Goal: Information Seeking & Learning: Learn about a topic

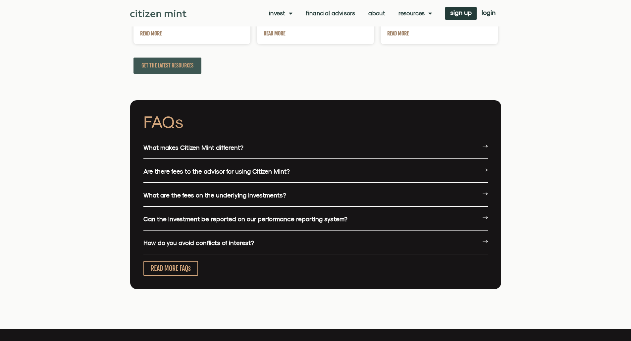
scroll to position [1523, 0]
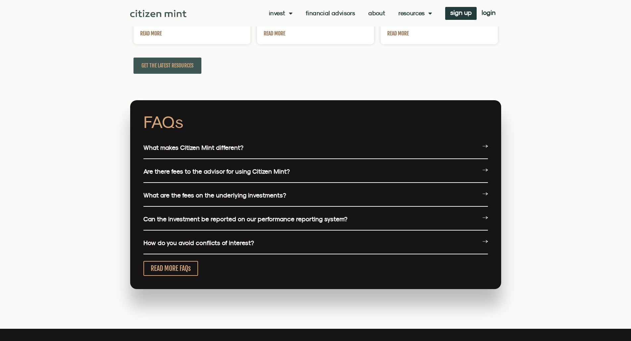
click at [483, 146] on icon at bounding box center [484, 146] width 5 height 5
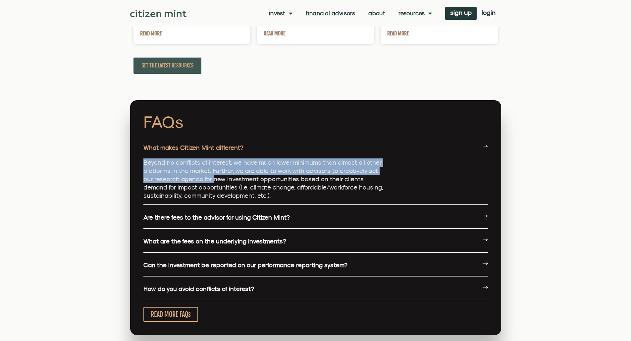
drag, startPoint x: 143, startPoint y: 163, endPoint x: 203, endPoint y: 179, distance: 61.7
click at [203, 179] on p "Beyond no conflicts of interest, we have much lower minimums than almost all ot…" at bounding box center [265, 179] width 245 height 41
click at [203, 180] on p "Beyond no conflicts of interest, we have much lower minimums than almost all ot…" at bounding box center [265, 179] width 245 height 41
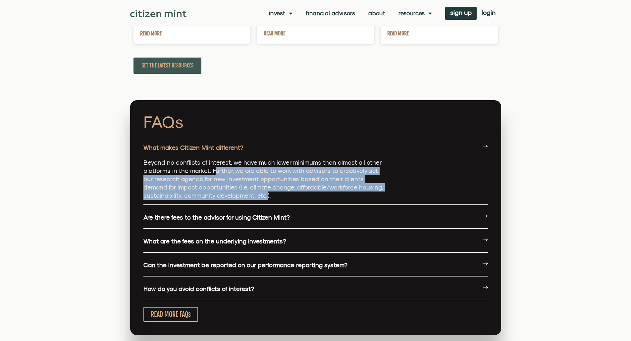
drag, startPoint x: 213, startPoint y: 174, endPoint x: 225, endPoint y: 198, distance: 27.0
click at [225, 198] on p "Beyond no conflicts of interest, we have much lower minimums than almost all ot…" at bounding box center [265, 179] width 245 height 41
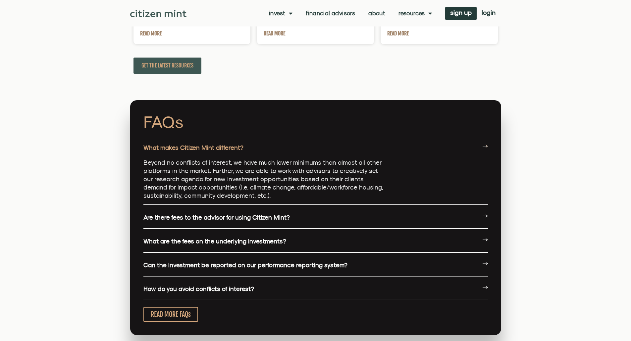
click at [485, 217] on icon at bounding box center [484, 216] width 5 height 5
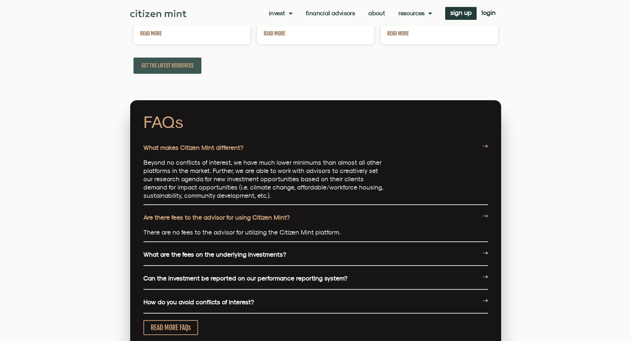
click at [485, 253] on icon at bounding box center [483, 253] width 3 height 0
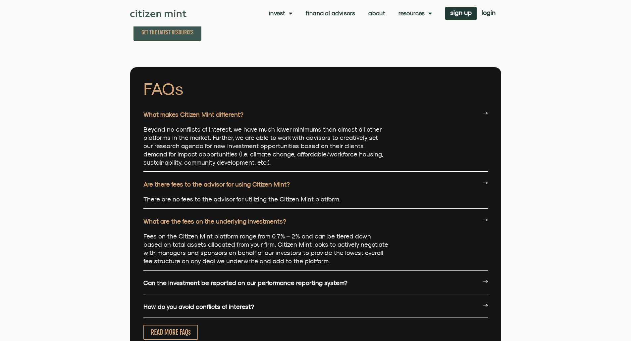
scroll to position [1589, 0]
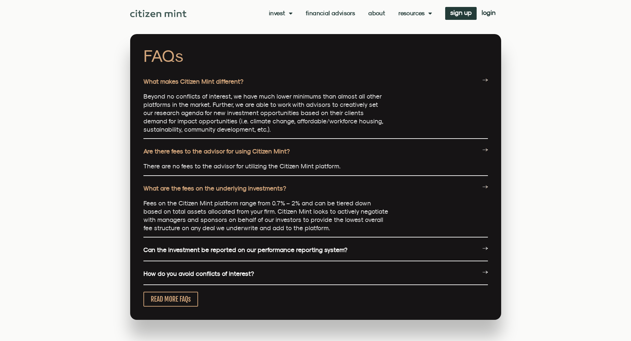
drag, startPoint x: 250, startPoint y: 221, endPoint x: 230, endPoint y: 222, distance: 20.5
click at [230, 222] on p "Fees on the Citizen Mint platform range from 0.7% – 2% and can be tiered down b…" at bounding box center [265, 215] width 245 height 33
drag, startPoint x: 174, startPoint y: 229, endPoint x: 321, endPoint y: 228, distance: 146.7
click at [321, 228] on p "Fees on the Citizen Mint platform range from 0.7% – 2% and can be tiered down b…" at bounding box center [265, 215] width 245 height 33
click at [485, 249] on icon at bounding box center [484, 248] width 5 height 5
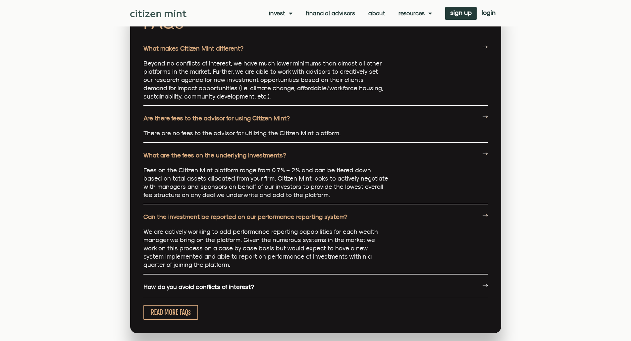
scroll to position [1656, 0]
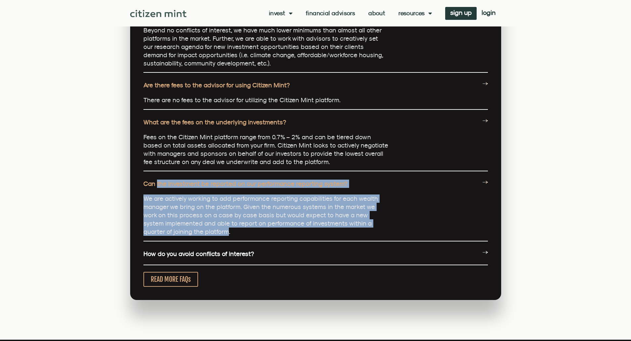
drag, startPoint x: 157, startPoint y: 194, endPoint x: 196, endPoint y: 232, distance: 54.3
click at [196, 232] on div "Can the investment be reported on our performance reporting system? We are acti…" at bounding box center [315, 207] width 344 height 68
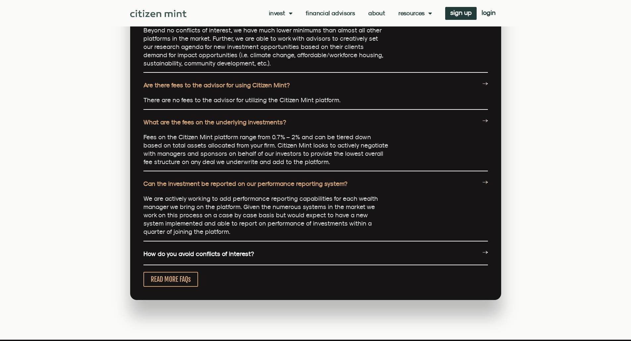
click at [486, 252] on icon at bounding box center [486, 251] width 2 height 1
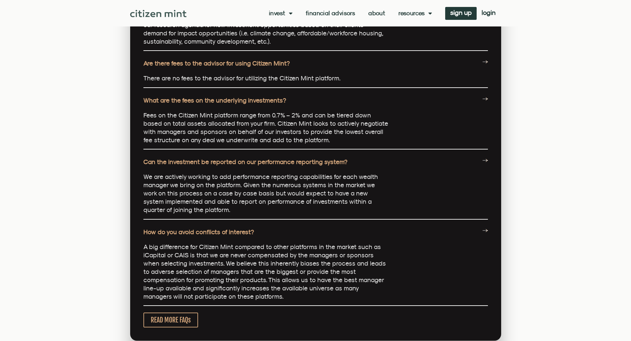
scroll to position [1689, 0]
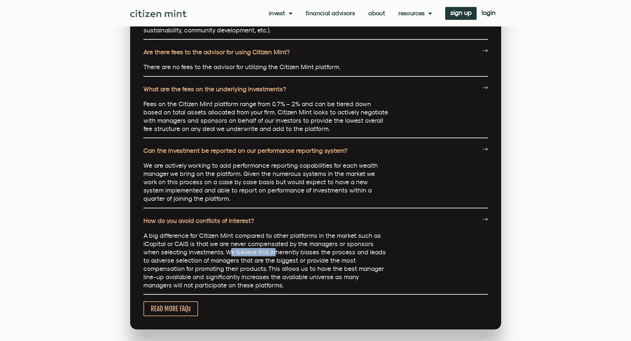
drag, startPoint x: 213, startPoint y: 254, endPoint x: 257, endPoint y: 257, distance: 44.1
click at [257, 257] on p "A big difference for Citizen Mint compared to other platforms in the market suc…" at bounding box center [265, 261] width 245 height 58
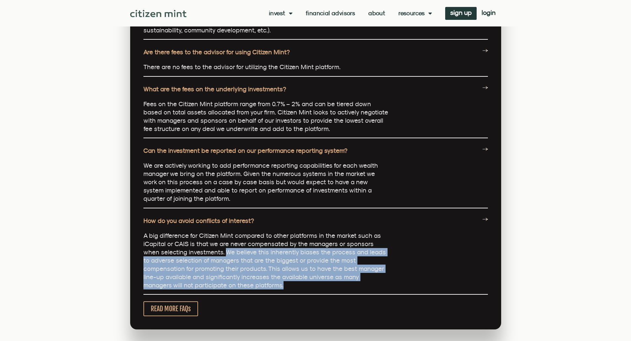
drag, startPoint x: 209, startPoint y: 254, endPoint x: 241, endPoint y: 292, distance: 49.6
click at [272, 283] on p "A big difference for Citizen Mint compared to other platforms in the market suc…" at bounding box center [265, 261] width 245 height 58
click at [175, 310] on span "READ MORE FAQs" at bounding box center [171, 309] width 40 height 8
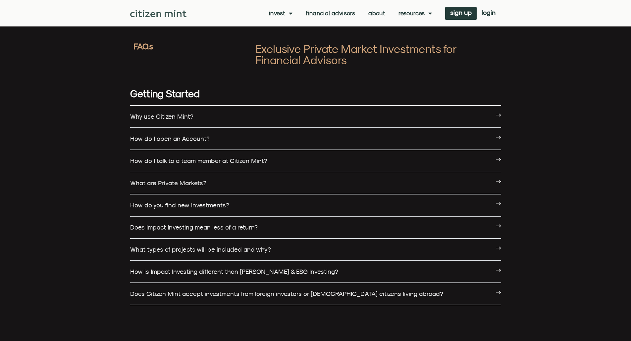
click at [497, 203] on icon at bounding box center [498, 203] width 5 height 5
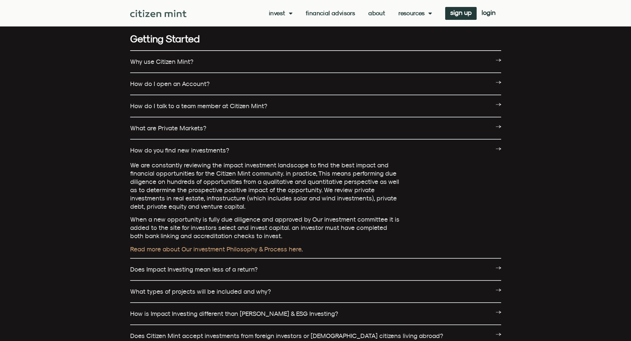
scroll to position [99, 0]
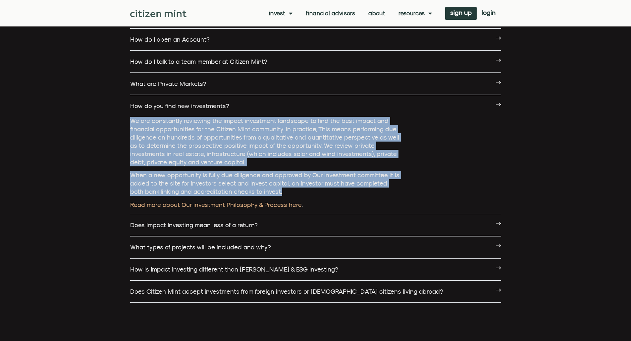
drag, startPoint x: 128, startPoint y: 120, endPoint x: 271, endPoint y: 189, distance: 159.1
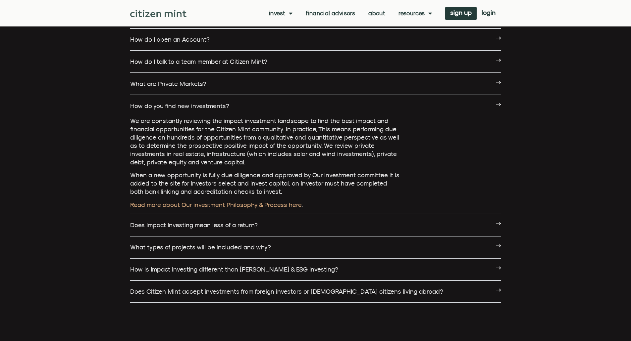
click at [500, 225] on icon at bounding box center [500, 224] width 2 height 1
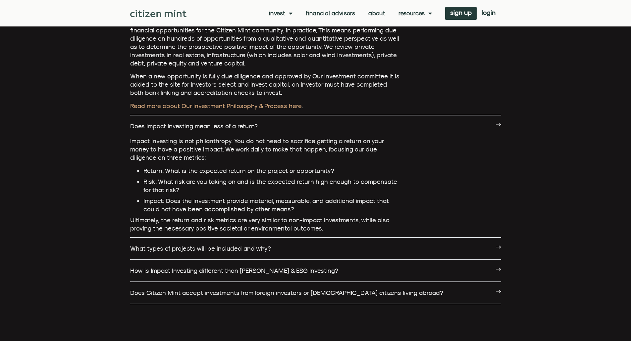
scroll to position [199, 0]
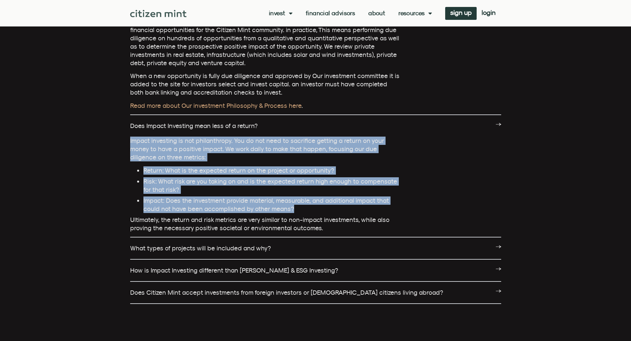
drag, startPoint x: 128, startPoint y: 141, endPoint x: 276, endPoint y: 208, distance: 162.6
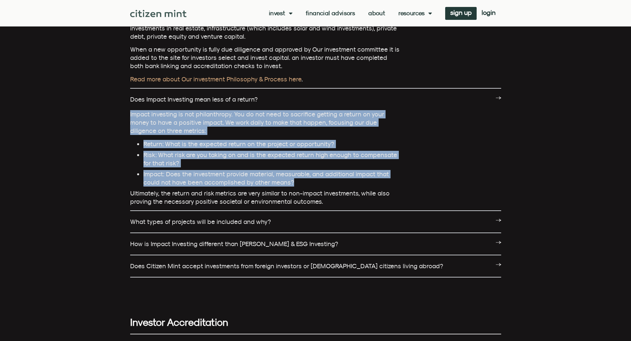
scroll to position [298, 0]
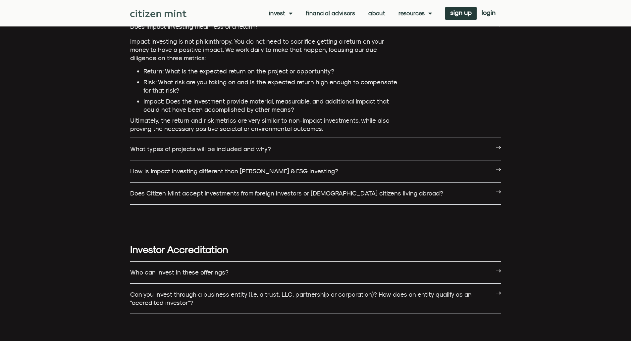
click at [497, 148] on icon at bounding box center [498, 147] width 5 height 5
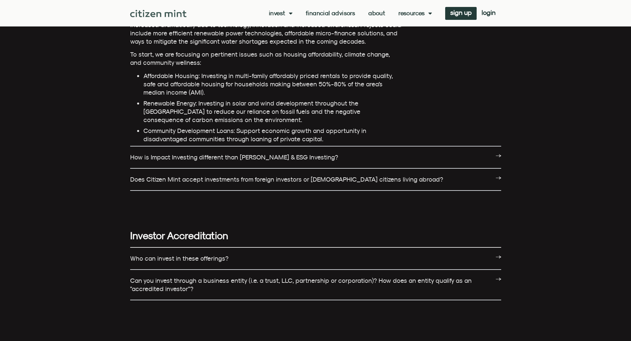
scroll to position [497, 0]
